Goal: Information Seeking & Learning: Check status

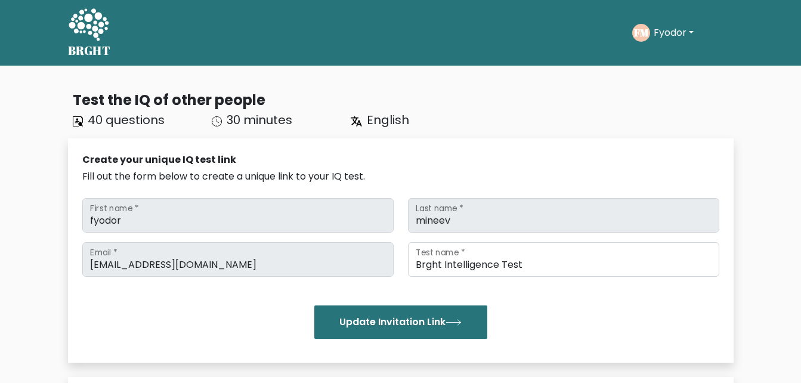
click at [675, 33] on button "Fyodor" at bounding box center [673, 33] width 47 height 16
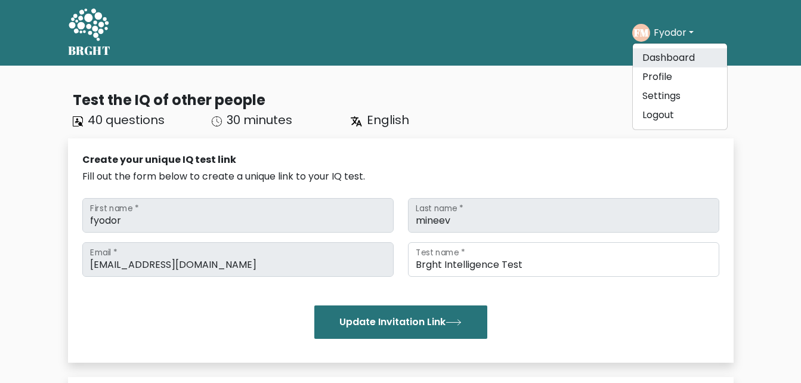
click at [654, 64] on link "Dashboard" at bounding box center [680, 57] width 94 height 19
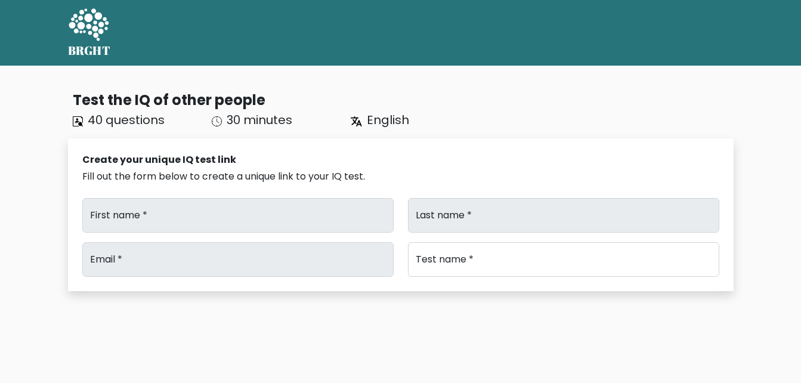
type input "fyodor"
type input "mineev"
type input "[EMAIL_ADDRESS][DOMAIN_NAME]"
type input "Brght Intelligence Test"
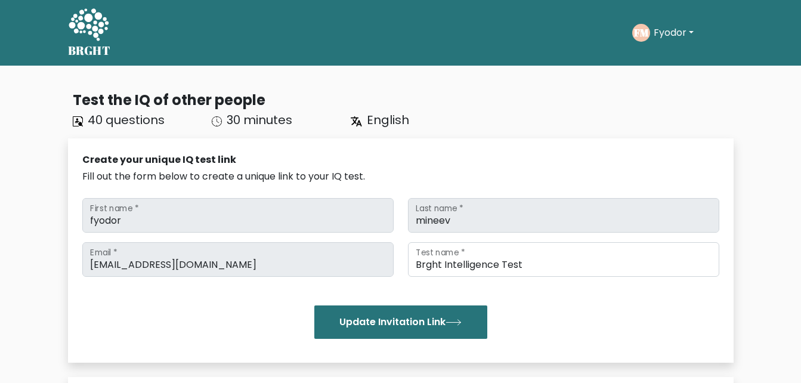
click at [685, 30] on button "Fyodor" at bounding box center [673, 33] width 47 height 16
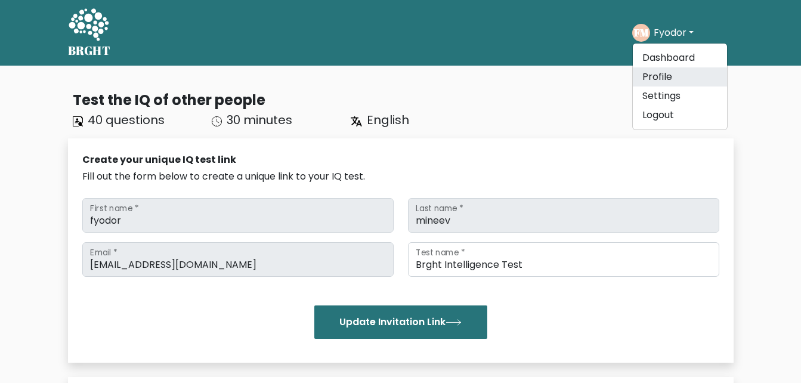
click at [681, 79] on link "Profile" at bounding box center [680, 76] width 94 height 19
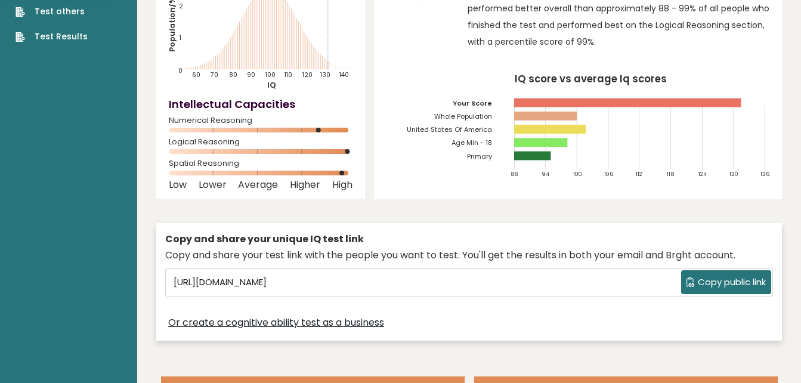
scroll to position [123, 0]
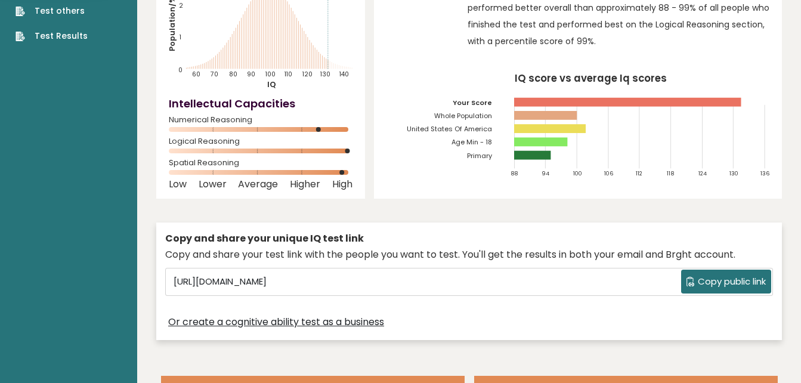
click at [51, 33] on link "Test Results" at bounding box center [52, 36] width 72 height 13
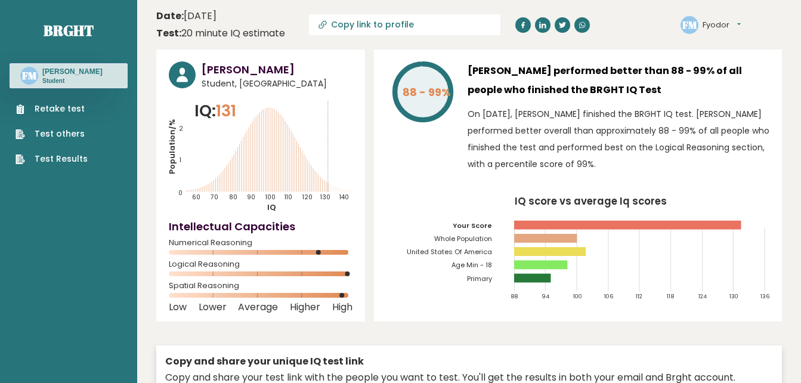
click at [61, 109] on link "Retake test" at bounding box center [52, 109] width 72 height 13
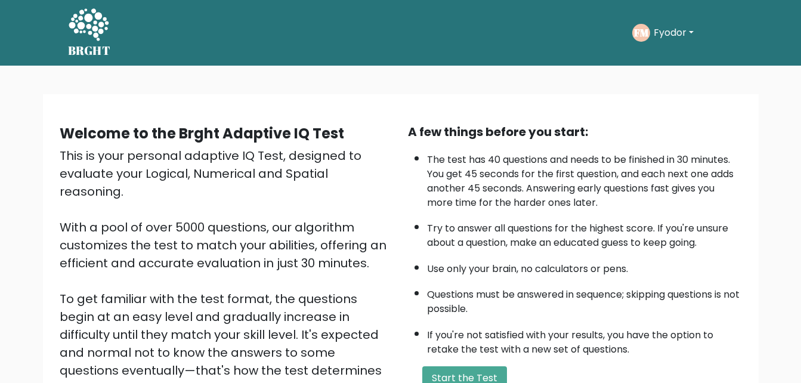
click at [87, 32] on icon at bounding box center [88, 26] width 41 height 36
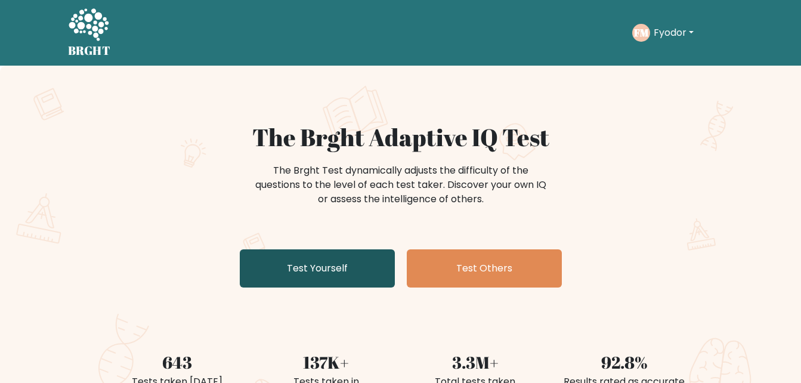
click at [334, 261] on link "Test Yourself" at bounding box center [317, 268] width 155 height 38
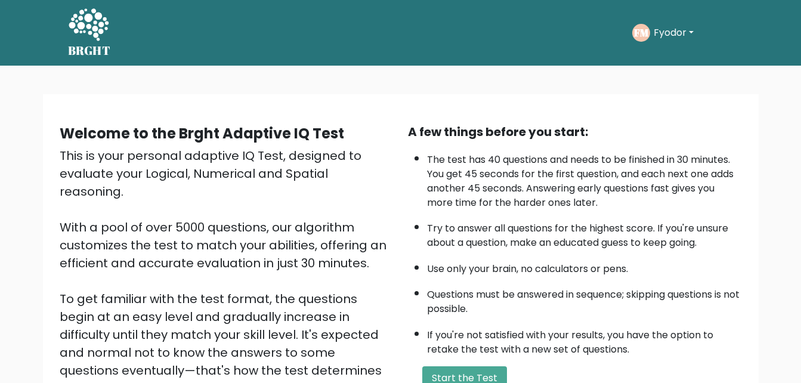
click at [679, 35] on button "Fyodor" at bounding box center [673, 33] width 47 height 16
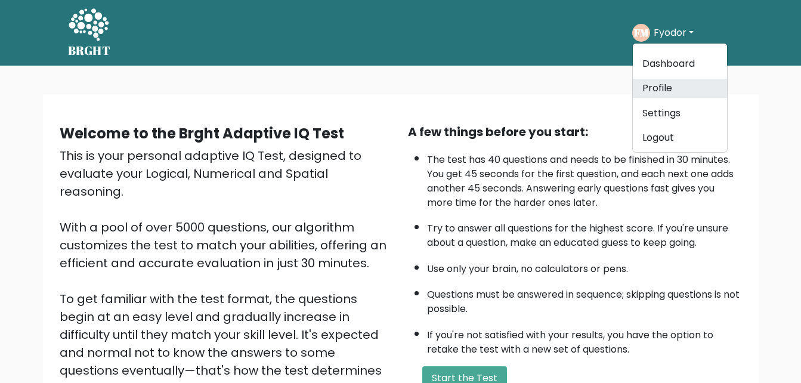
click at [659, 81] on link "Profile" at bounding box center [680, 88] width 94 height 19
